Goal: Find specific page/section: Find specific page/section

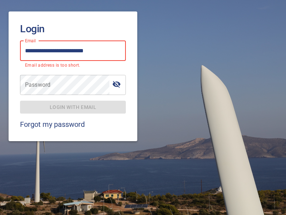
type input "**********"
click at [73, 103] on span "Login with email" at bounding box center [73, 107] width 95 height 9
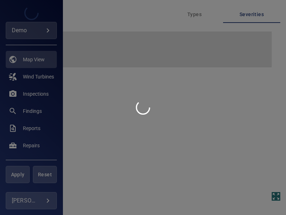
type input "****"
